Goal: Task Accomplishment & Management: Manage account settings

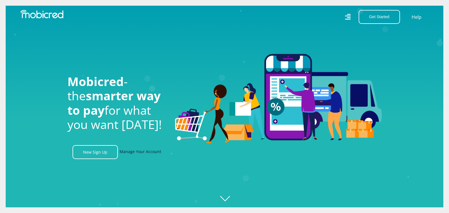
click at [150, 154] on link "Manage Your Account" at bounding box center [141, 152] width 42 height 14
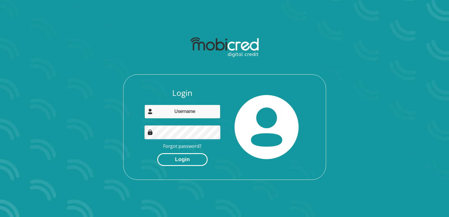
type input "[EMAIL_ADDRESS][DOMAIN_NAME]"
click at [188, 160] on button "Login" at bounding box center [182, 159] width 50 height 13
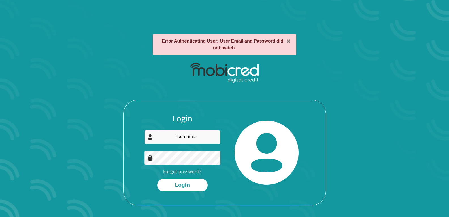
type input "[EMAIL_ADDRESS][DOMAIN_NAME]"
click at [31, 56] on section "× Error Authenticating User: User Email and Password did not match. Login Cline…" at bounding box center [224, 108] width 449 height 217
click at [202, 149] on div "Login Clinesse11@gmail.com Forgot password? Login" at bounding box center [182, 153] width 84 height 78
drag, startPoint x: 294, startPoint y: 156, endPoint x: 242, endPoint y: 172, distance: 54.1
click at [294, 156] on img at bounding box center [267, 153] width 64 height 64
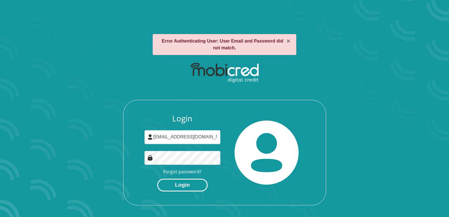
click at [165, 187] on button "Login" at bounding box center [182, 185] width 50 height 13
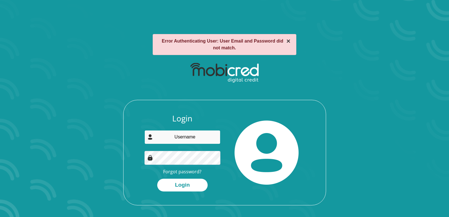
type input "[EMAIL_ADDRESS][DOMAIN_NAME]"
click at [288, 41] on button "×" at bounding box center [289, 41] width 4 height 7
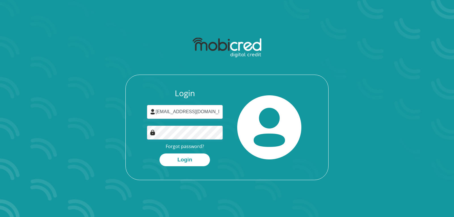
click at [289, 168] on div "Login Clinesse11@gmail.com Forgot password? Login" at bounding box center [227, 133] width 202 height 91
click at [38, 62] on section "Login Clinesse11@gmail.com Forgot password? Login" at bounding box center [227, 108] width 454 height 217
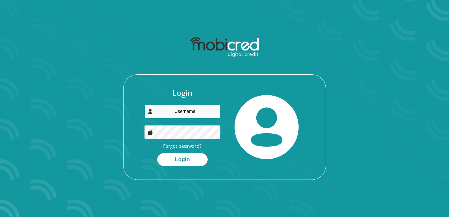
type input "[EMAIL_ADDRESS][DOMAIN_NAME]"
click at [191, 146] on link "Forgot password?" at bounding box center [182, 146] width 38 height 6
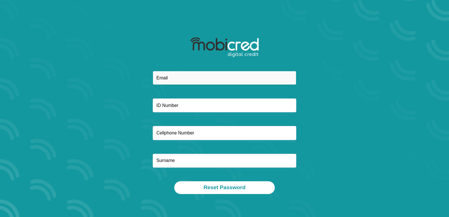
click at [168, 79] on input "email" at bounding box center [225, 78] width 144 height 14
type input "clinesse11@gmail.com"
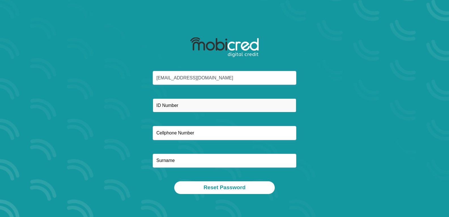
type input "9"
type input "8606170166082"
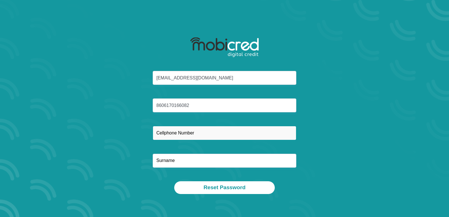
click at [176, 135] on input "text" at bounding box center [225, 133] width 144 height 14
type input "0745030343"
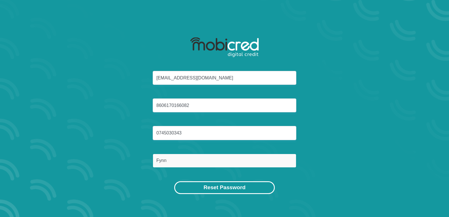
type input "Fynn"
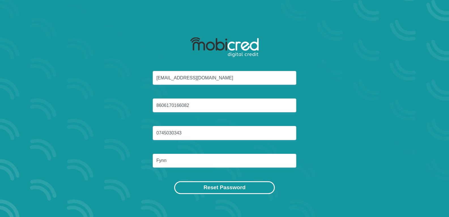
click at [203, 191] on button "Reset Password" at bounding box center [224, 187] width 100 height 13
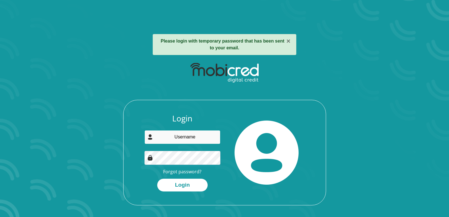
type input "[EMAIL_ADDRESS][DOMAIN_NAME]"
drag, startPoint x: 288, startPoint y: 174, endPoint x: 274, endPoint y: 181, distance: 15.5
click at [288, 174] on img at bounding box center [267, 153] width 64 height 64
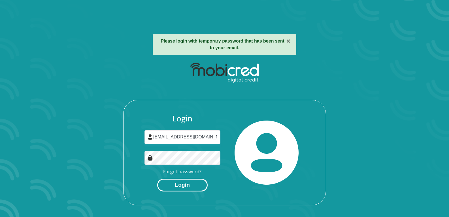
click at [189, 190] on button "Login" at bounding box center [182, 185] width 50 height 13
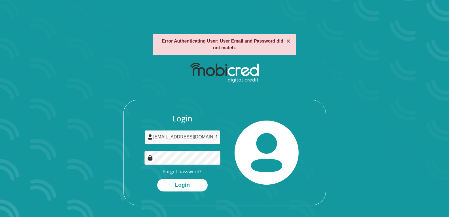
drag, startPoint x: 197, startPoint y: 134, endPoint x: 146, endPoint y: 128, distance: 51.4
click at [146, 129] on div "Login Clinesse11@gmail.com Forgot password? Login" at bounding box center [182, 153] width 84 height 78
type input "C"
type input "clinesse11@gmail.com"
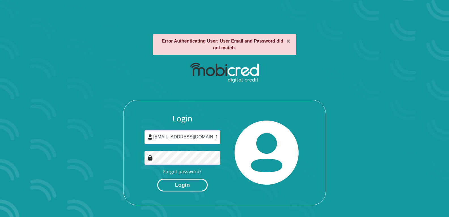
click at [162, 185] on button "Login" at bounding box center [182, 185] width 50 height 13
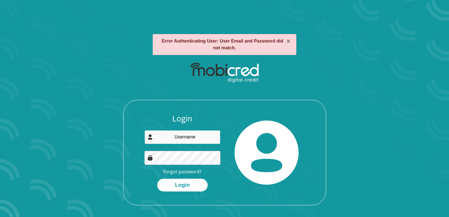
type input "[EMAIL_ADDRESS][DOMAIN_NAME]"
click at [50, 116] on section "× Error Authenticating User: User Email and Password did not match. Login Cline…" at bounding box center [224, 108] width 449 height 217
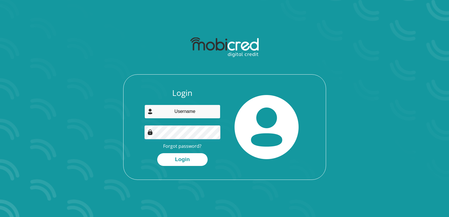
type input "[EMAIL_ADDRESS][DOMAIN_NAME]"
drag, startPoint x: 208, startPoint y: 113, endPoint x: 158, endPoint y: 114, distance: 49.4
click at [158, 114] on input "[EMAIL_ADDRESS][DOMAIN_NAME]" at bounding box center [183, 112] width 76 height 14
type input "C"
type input "[EMAIL_ADDRESS][DOMAIN_NAME]"
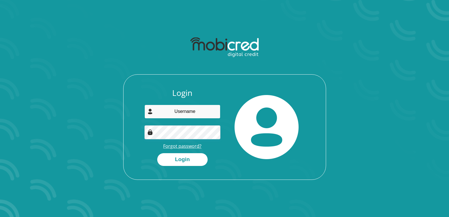
type input "[EMAIL_ADDRESS][DOMAIN_NAME]"
click at [186, 146] on link "Forgot password?" at bounding box center [182, 146] width 38 height 6
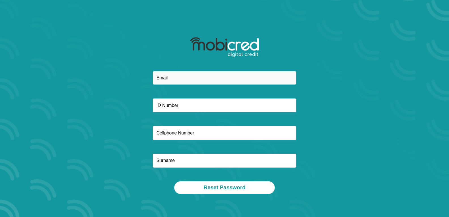
click at [179, 79] on input "email" at bounding box center [225, 78] width 144 height 14
type input "clinesse11@gmail.com"
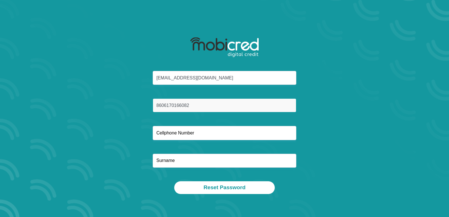
type input "8606170166082"
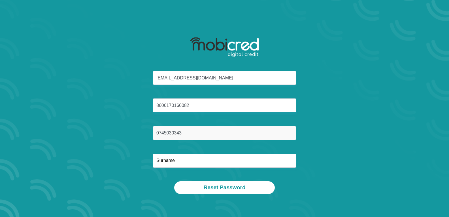
type input "0745030343"
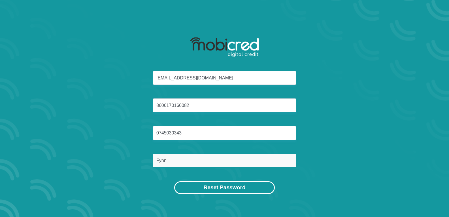
type input "Fynn"
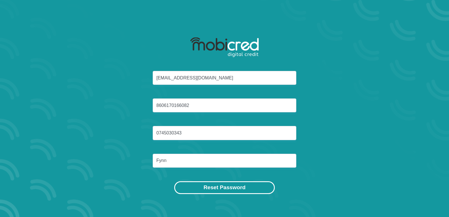
click at [225, 185] on button "Reset Password" at bounding box center [224, 187] width 100 height 13
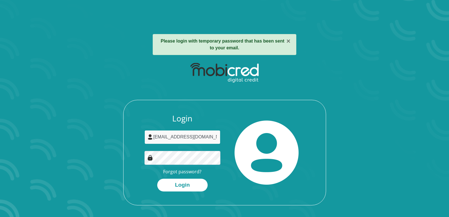
click at [165, 139] on input "Clinesse11@gmail.com" at bounding box center [183, 137] width 76 height 14
type input "[EMAIL_ADDRESS][DOMAIN_NAME]"
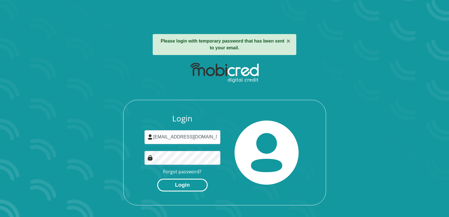
click at [168, 185] on button "Login" at bounding box center [182, 185] width 50 height 13
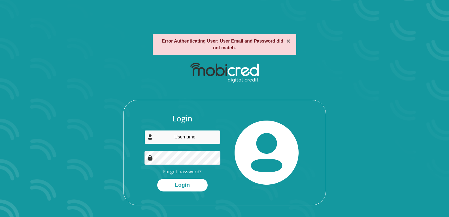
type input "[EMAIL_ADDRESS][DOMAIN_NAME]"
click at [4, 81] on section "× Error Authenticating User: User Email and Password did not match. Login [EMAI…" at bounding box center [224, 108] width 449 height 217
